Goal: Entertainment & Leisure: Consume media (video, audio)

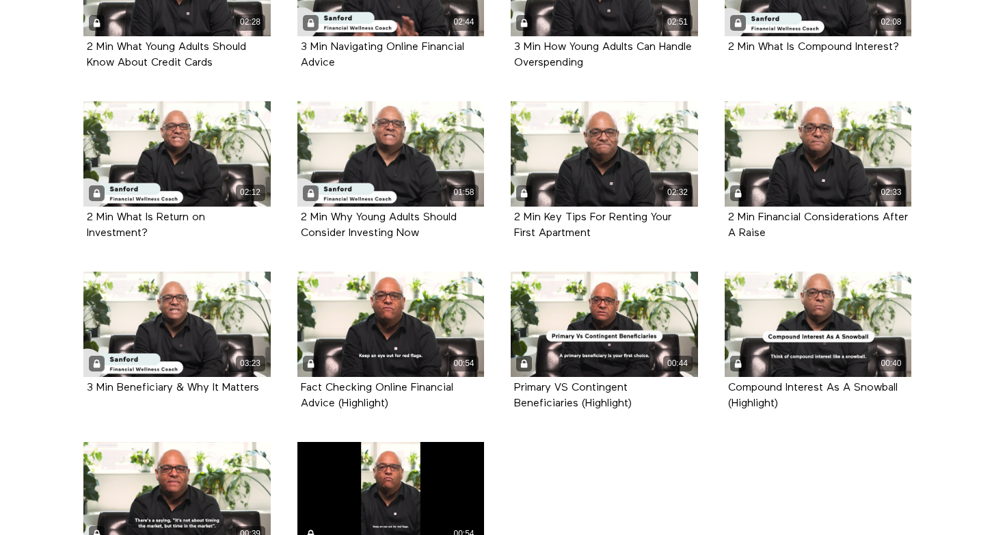
scroll to position [415, 0]
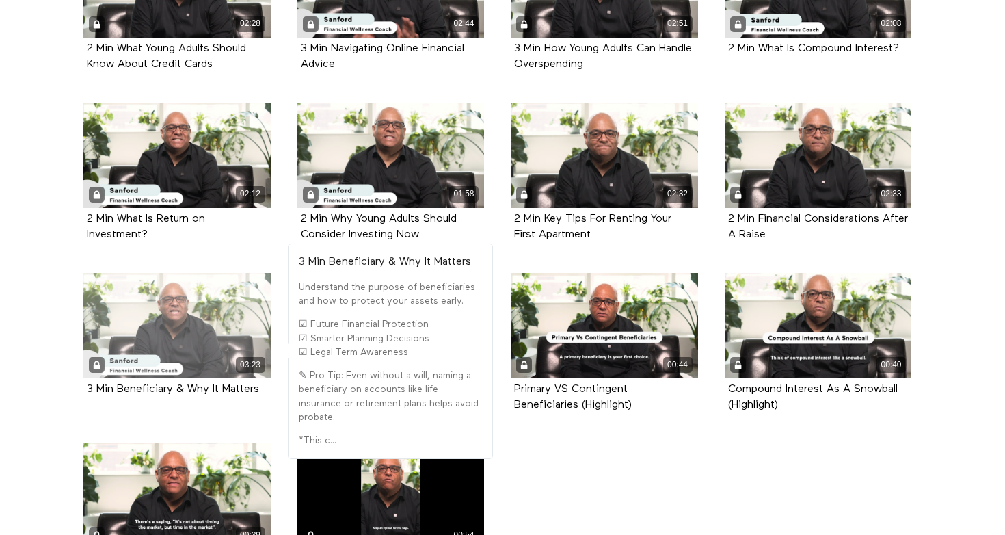
click at [155, 312] on div "03:23" at bounding box center [176, 325] width 187 height 105
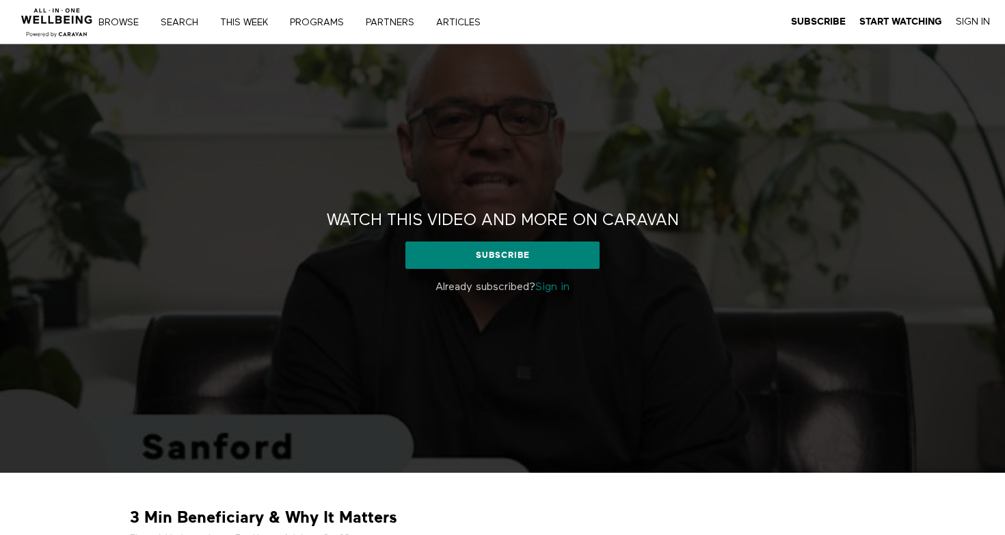
click at [551, 286] on link "Sign in" at bounding box center [552, 287] width 34 height 11
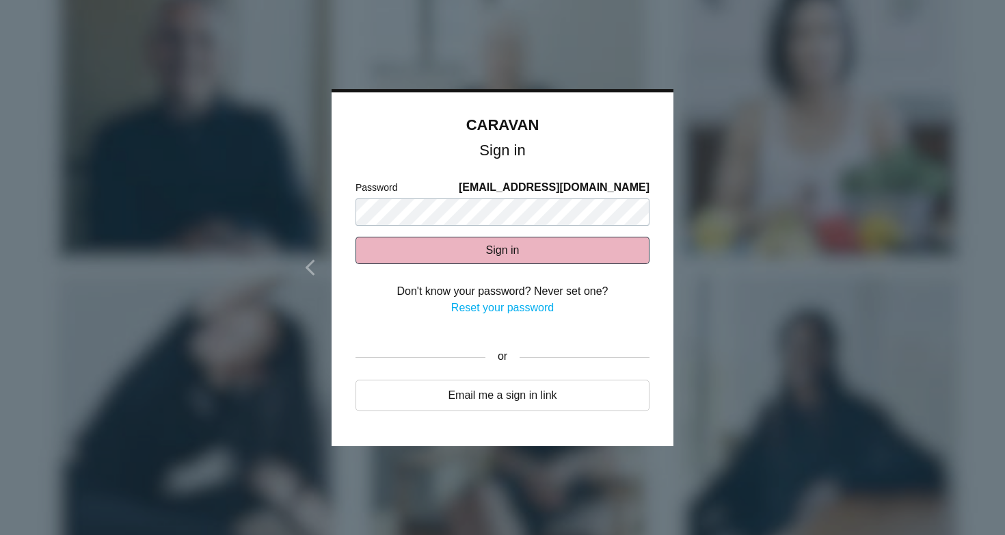
click at [489, 258] on button "Sign in" at bounding box center [503, 250] width 294 height 27
